Goal: Transaction & Acquisition: Purchase product/service

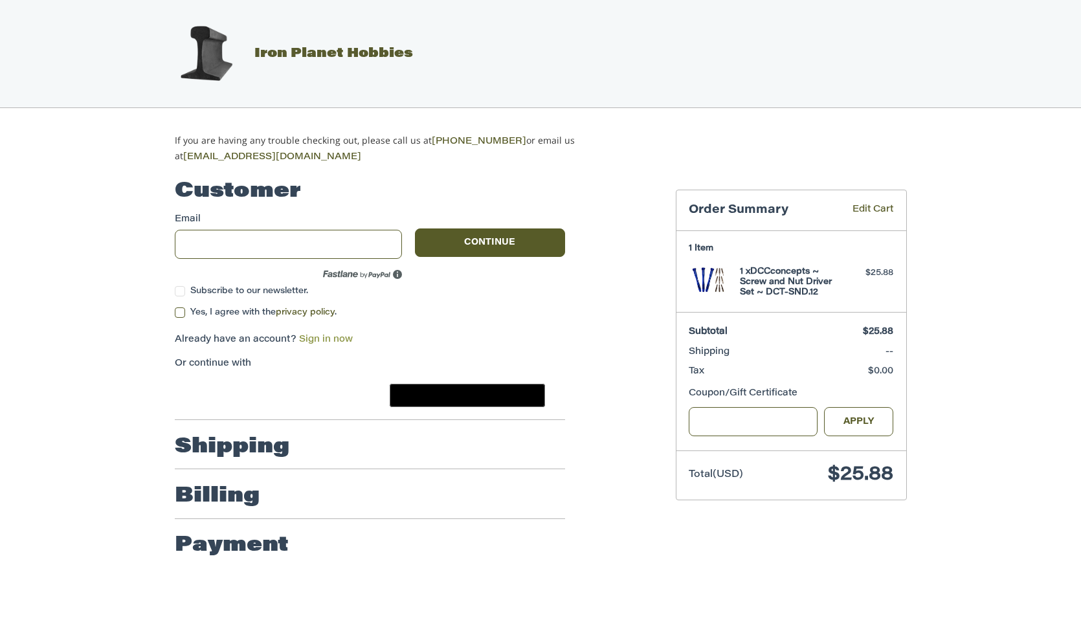
click at [325, 339] on link "Sign in now" at bounding box center [326, 339] width 54 height 9
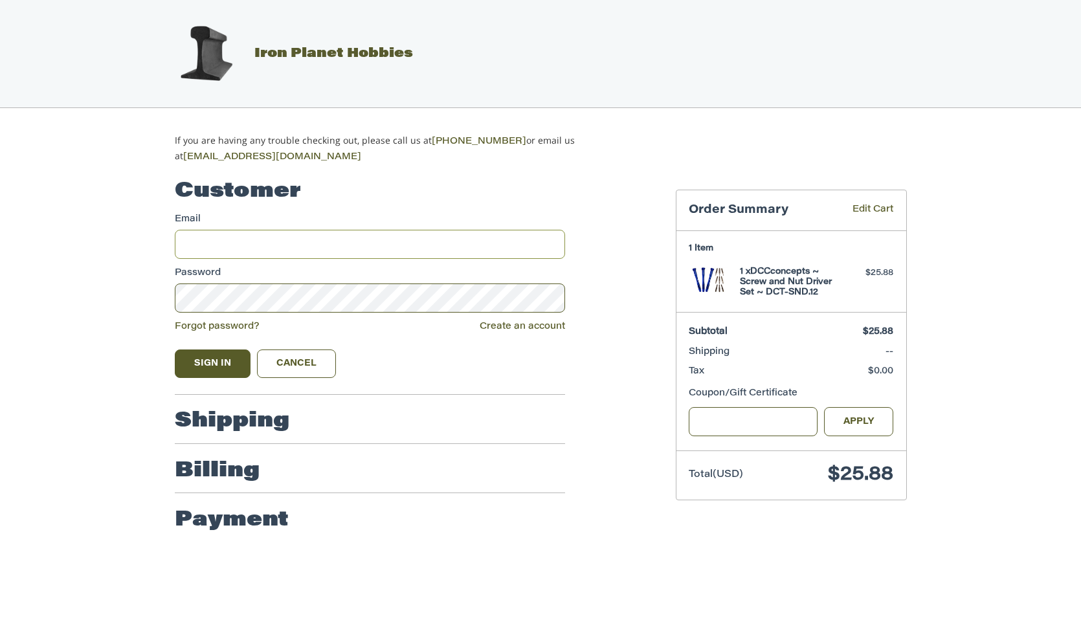
type input "**********"
click at [237, 367] on button "Sign In" at bounding box center [213, 363] width 76 height 28
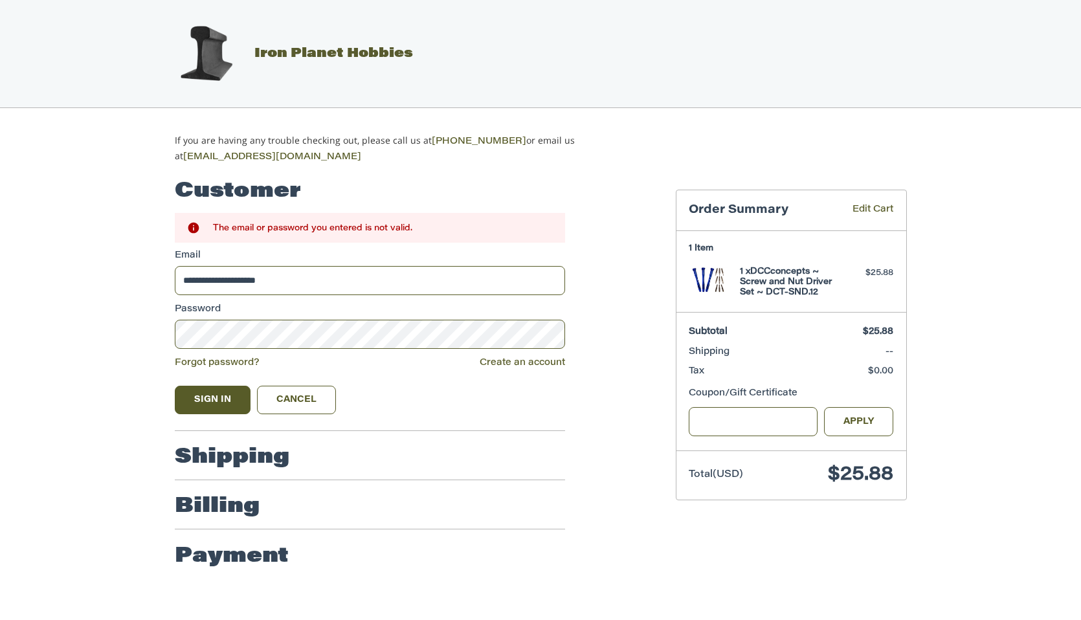
click at [274, 360] on p "Forgot password? Create an account" at bounding box center [370, 364] width 390 height 14
click at [245, 362] on link "Forgot password?" at bounding box center [217, 362] width 85 height 9
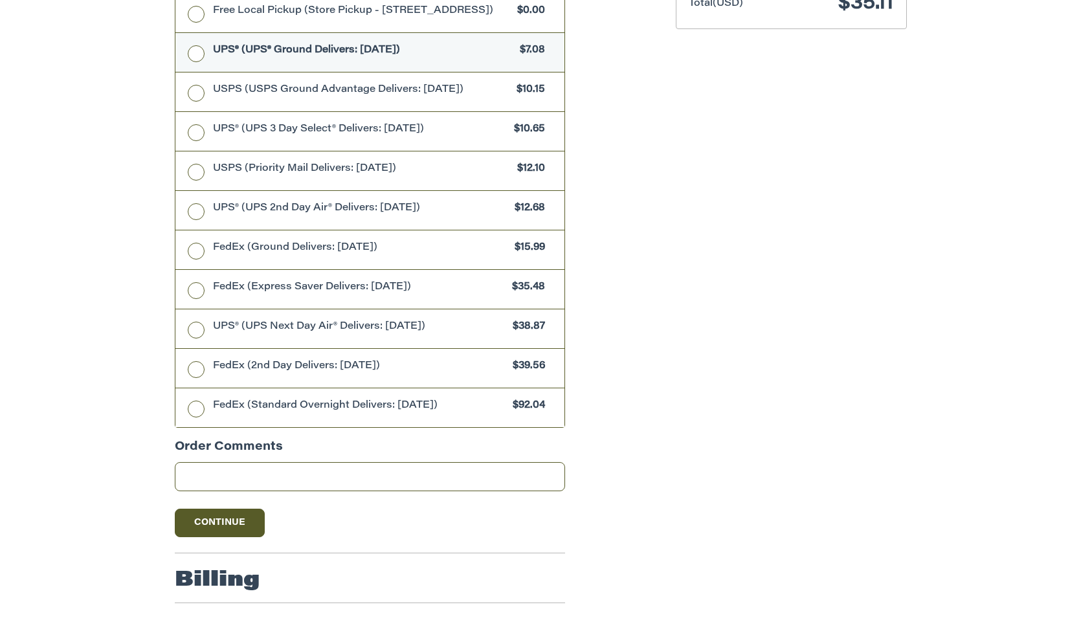
scroll to position [525, 0]
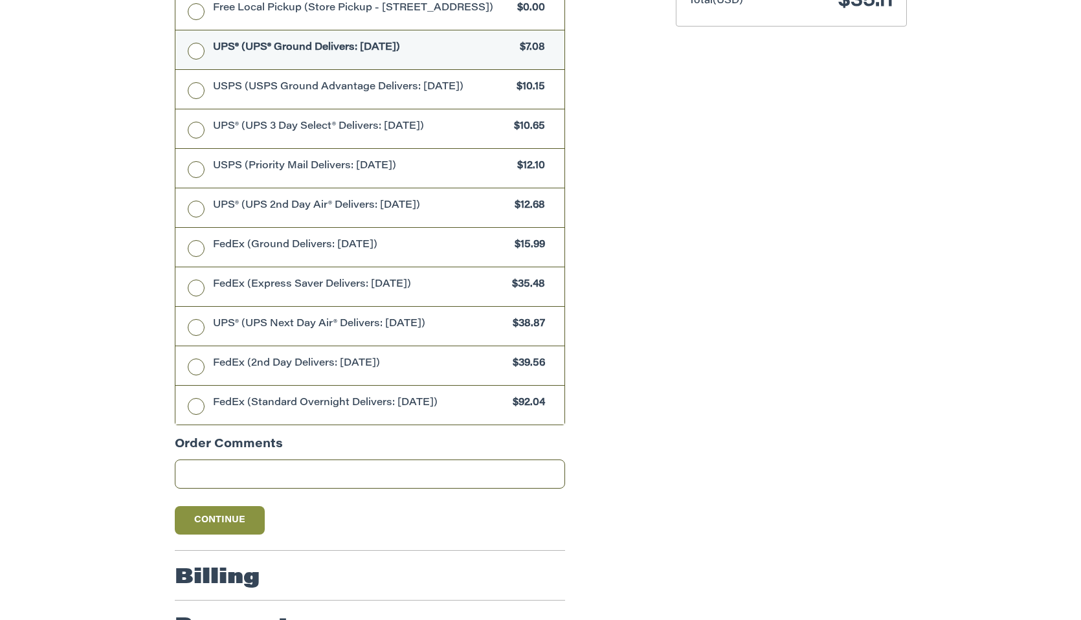
click at [251, 525] on button "Continue" at bounding box center [220, 520] width 91 height 28
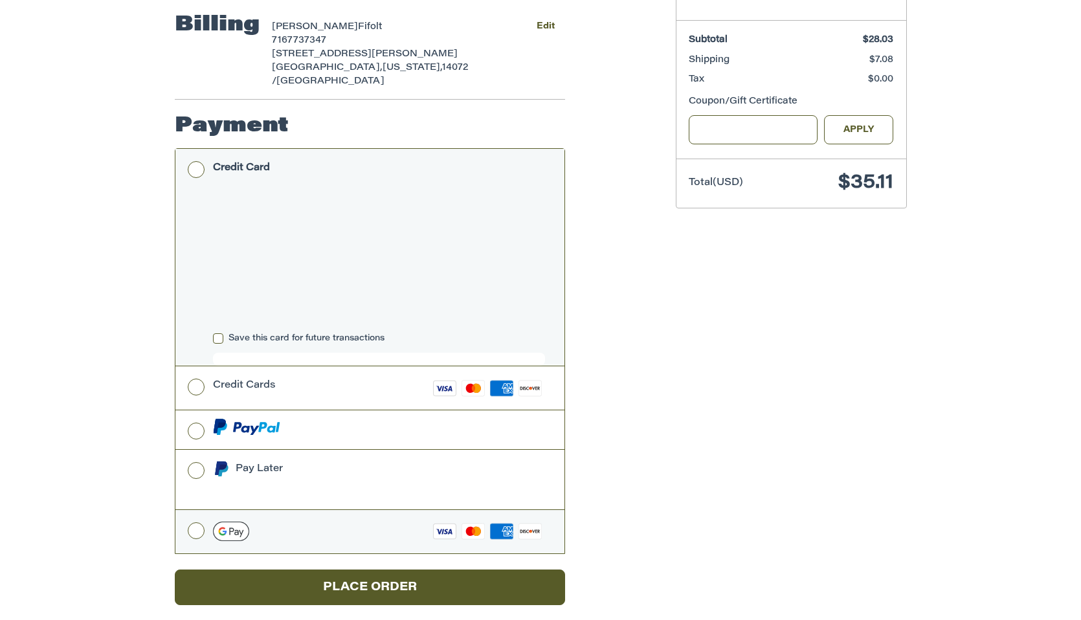
scroll to position [342, 0]
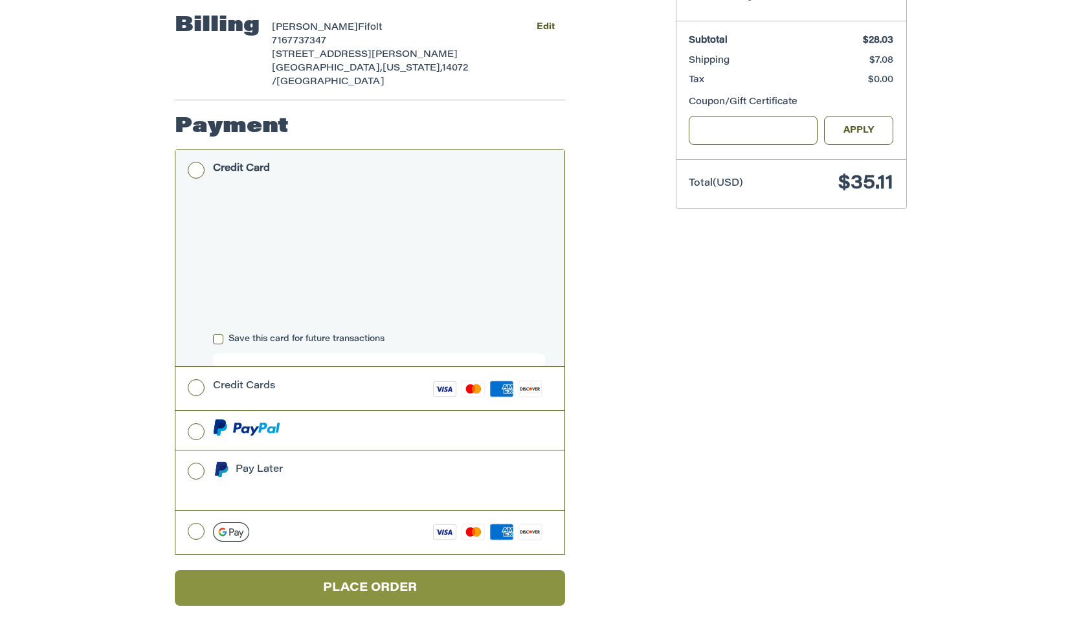
click at [415, 575] on button "Place Order" at bounding box center [370, 588] width 390 height 36
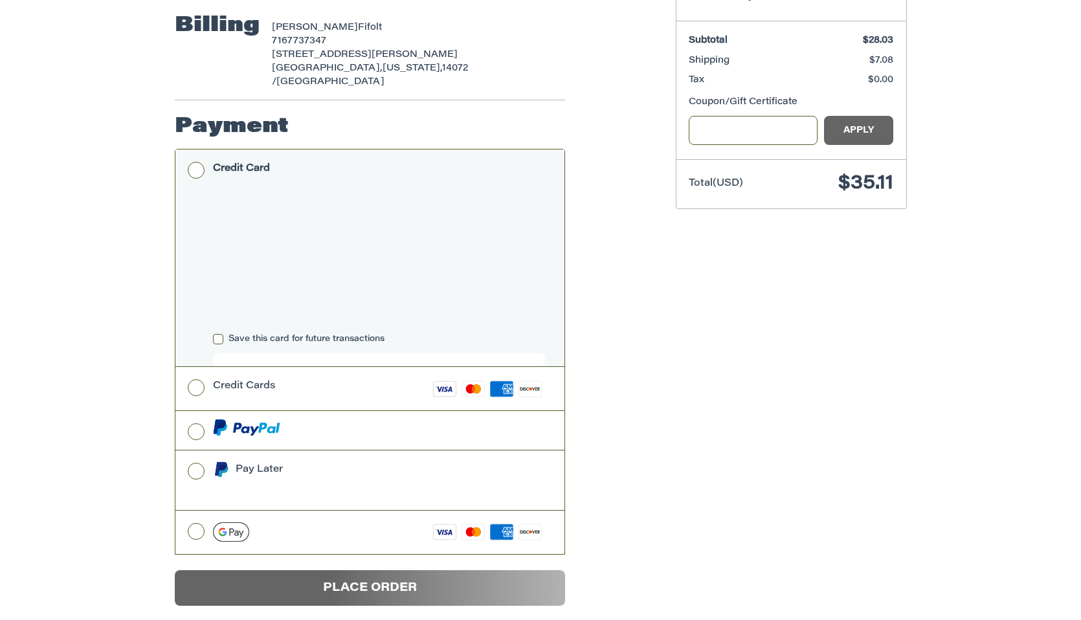
scroll to position [329, 0]
